Goal: Task Accomplishment & Management: Manage account settings

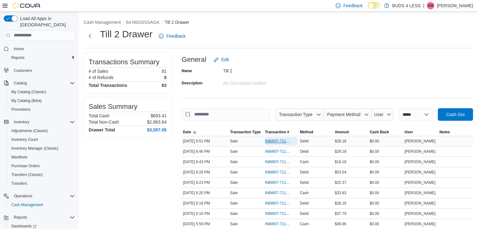
click at [283, 139] on span "IN8W07-711745" at bounding box center [278, 141] width 26 height 5
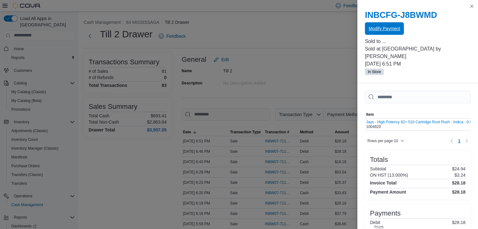
click at [382, 28] on span "Modify Payment" at bounding box center [383, 28] width 31 height 6
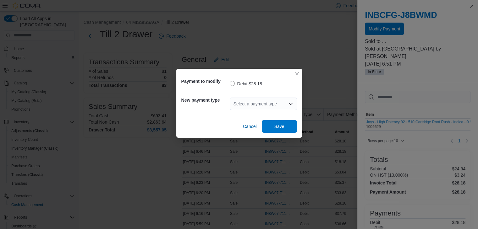
click at [255, 104] on div "Select a payment type" at bounding box center [263, 104] width 67 height 13
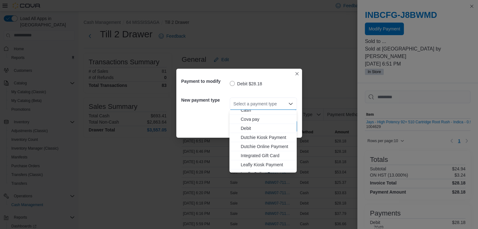
scroll to position [63, 0]
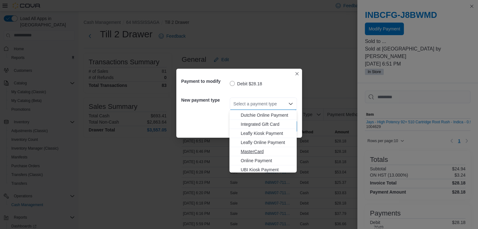
click at [250, 151] on span "MasterCard" at bounding box center [267, 152] width 52 height 6
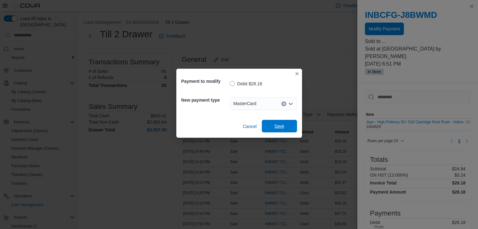
click at [278, 123] on span "Save" at bounding box center [279, 126] width 10 height 6
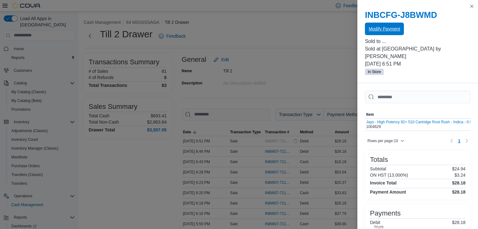
scroll to position [0, 0]
click at [472, 5] on button "Close this dialog" at bounding box center [472, 7] width 8 height 8
